Goal: Find specific page/section

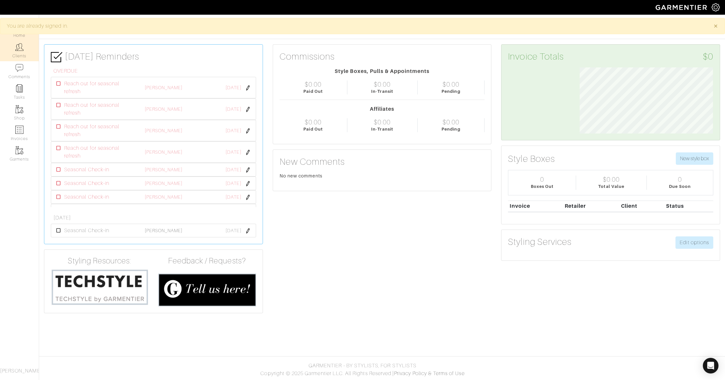
scroll to position [66, 143]
click at [25, 51] on link "Clients" at bounding box center [19, 50] width 39 height 21
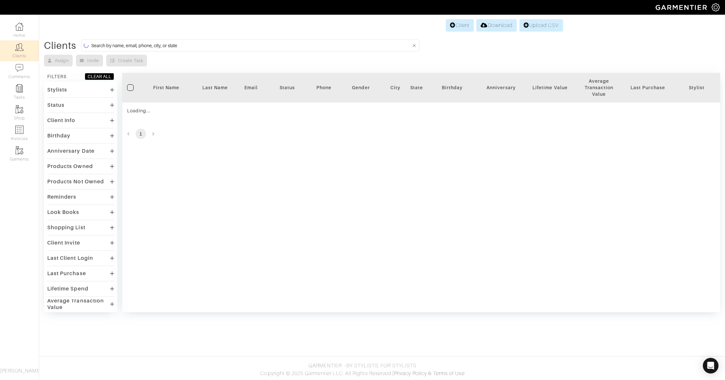
click at [176, 44] on input at bounding box center [251, 45] width 320 height 8
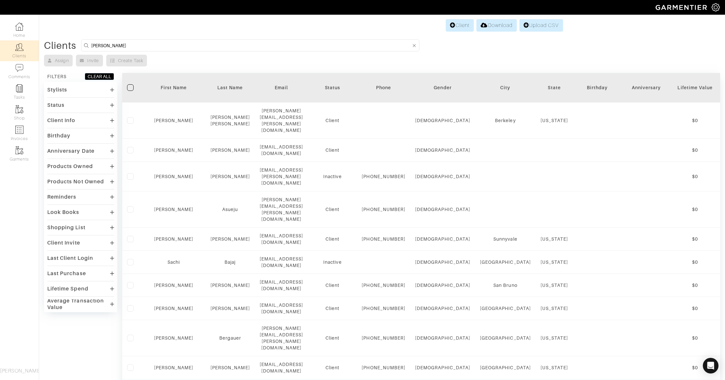
type input "amy"
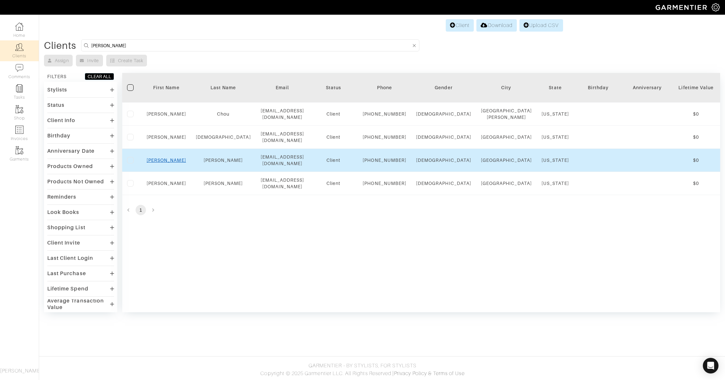
click at [170, 163] on link "Amy" at bounding box center [166, 160] width 39 height 5
